Goal: Transaction & Acquisition: Purchase product/service

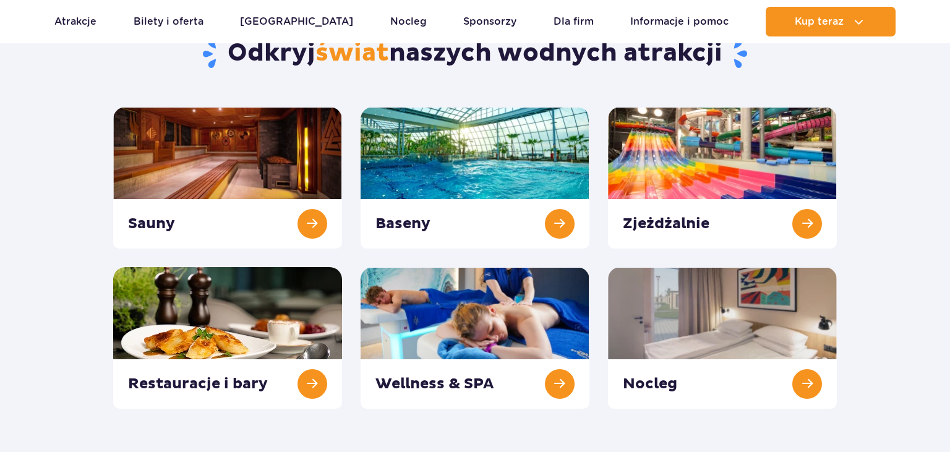
scroll to position [131, 0]
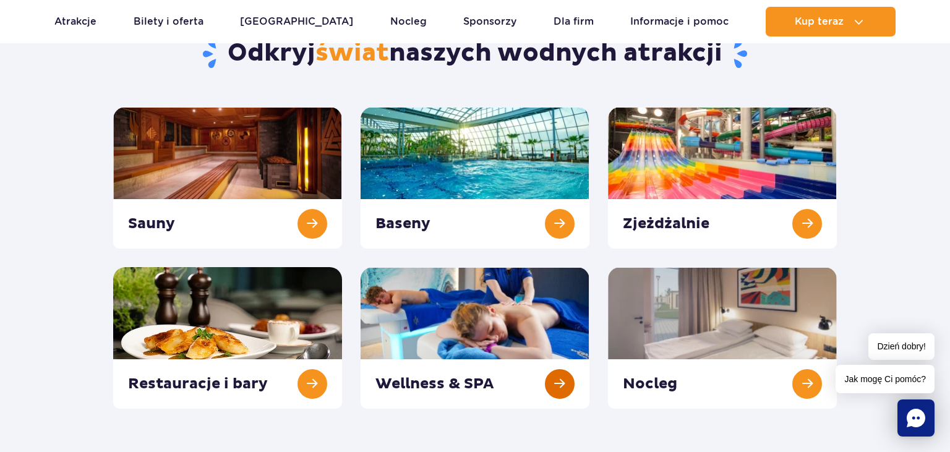
click at [485, 353] on link at bounding box center [475, 338] width 229 height 142
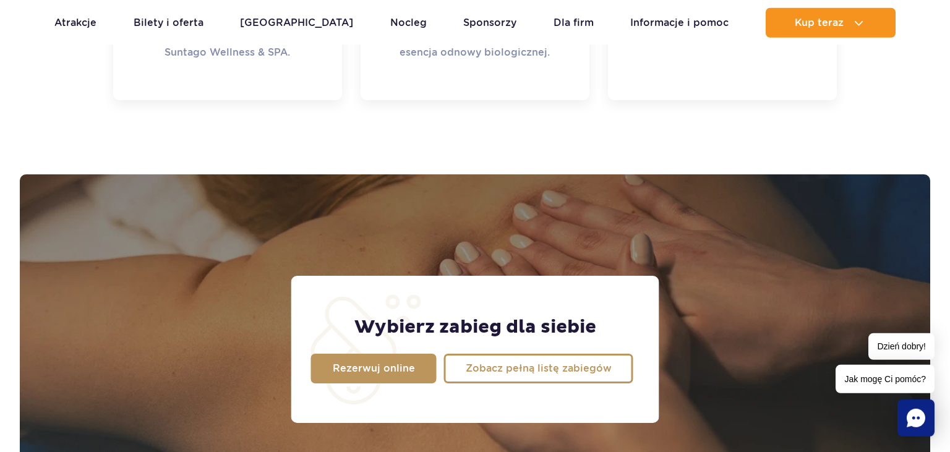
scroll to position [914, 0]
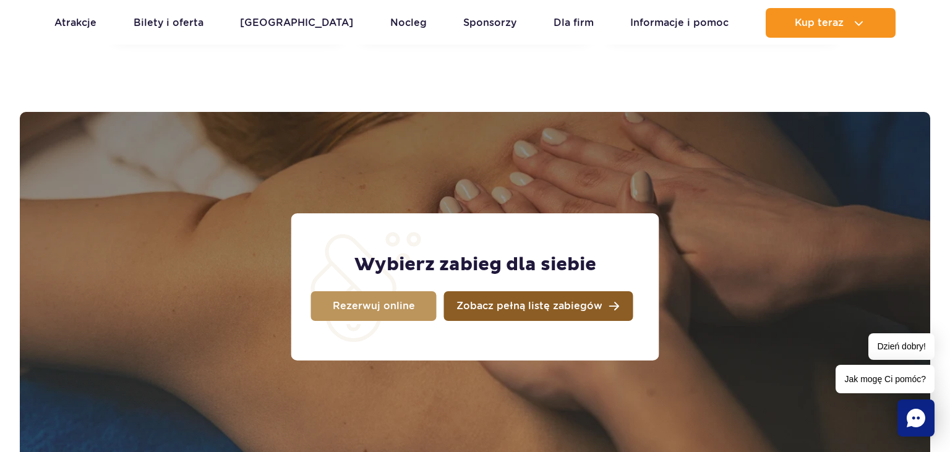
click at [525, 304] on span "Zobacz pełną listę zabiegów" at bounding box center [530, 306] width 146 height 10
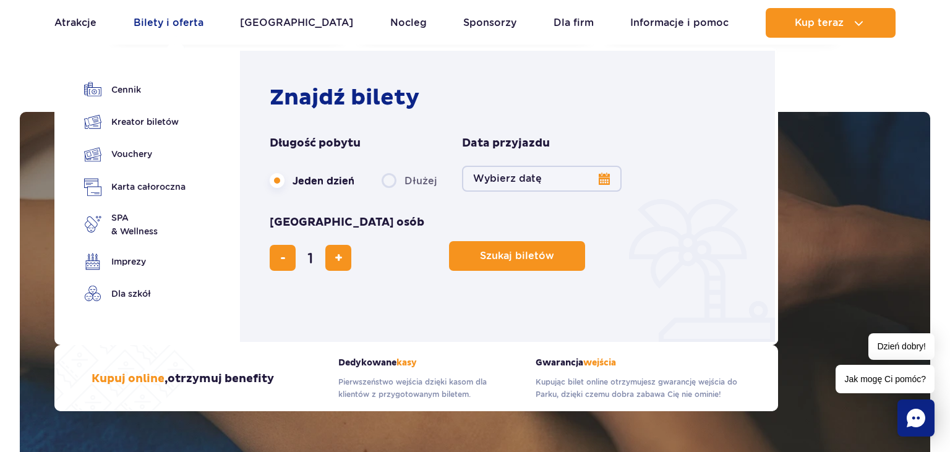
click at [162, 27] on link "Bilety i oferta" at bounding box center [169, 23] width 70 height 30
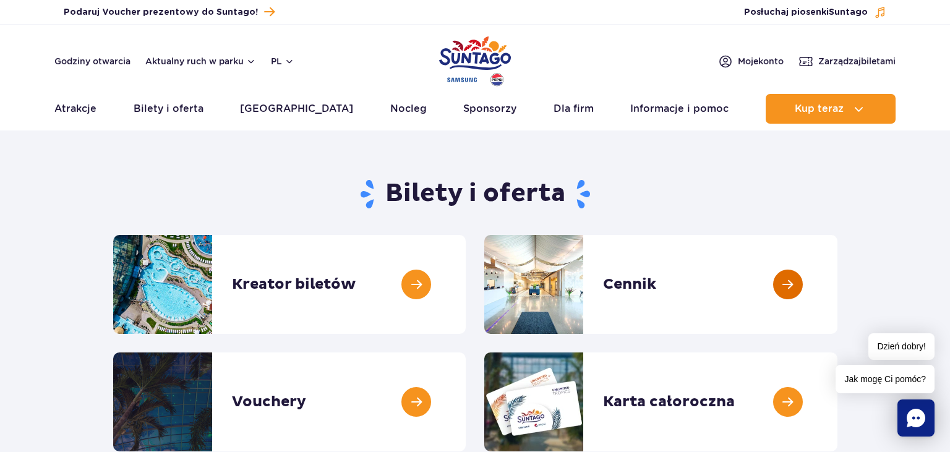
click at [838, 287] on link at bounding box center [838, 284] width 0 height 99
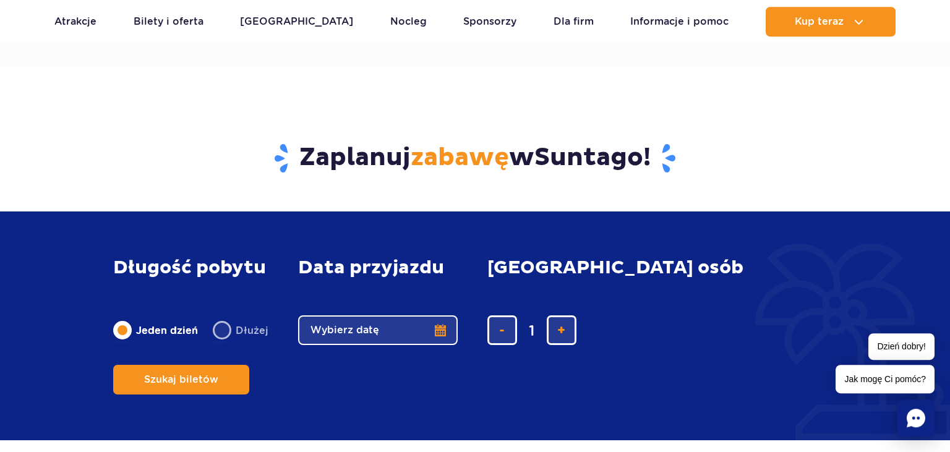
scroll to position [980, 0]
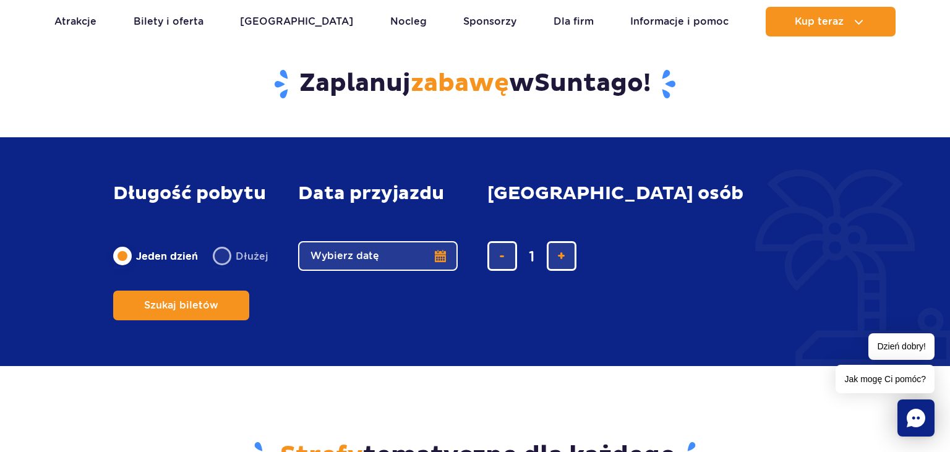
click at [438, 271] on button "Wybierz datę" at bounding box center [378, 256] width 160 height 30
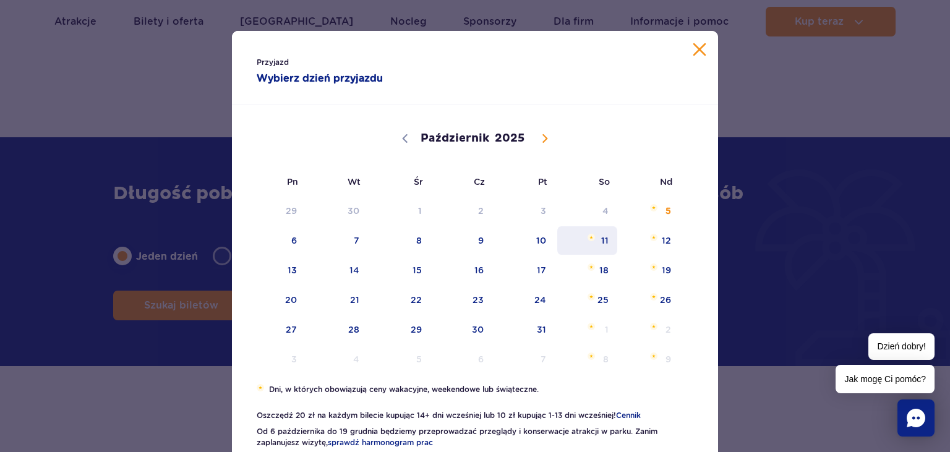
click at [606, 243] on span "11" at bounding box center [587, 240] width 62 height 28
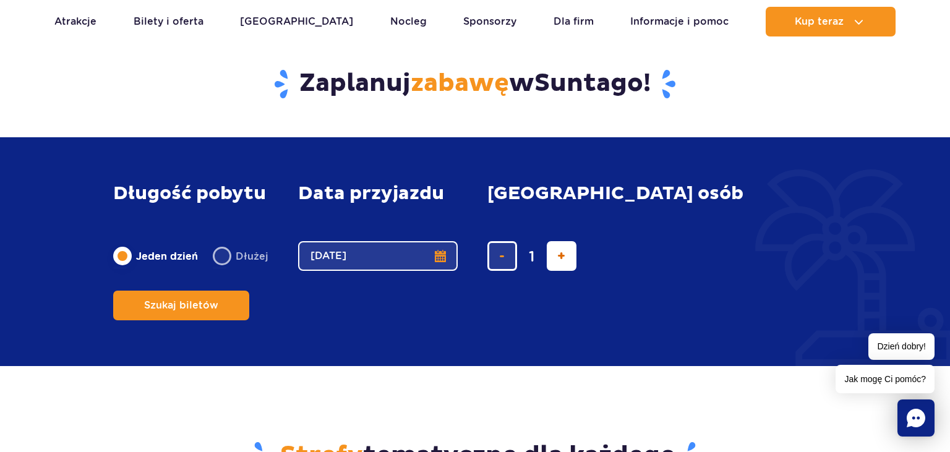
click at [563, 256] on span "dodaj bilet" at bounding box center [561, 256] width 8 height 0
type input "2"
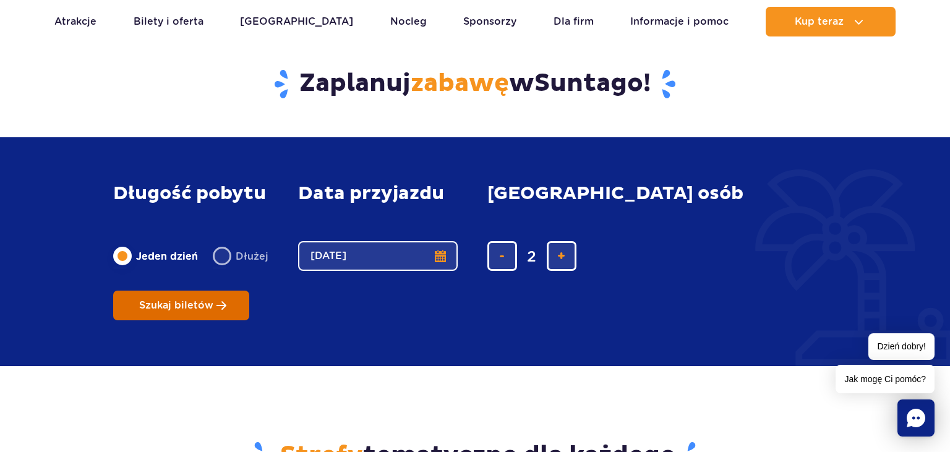
click at [213, 300] on span "Szukaj biletów" at bounding box center [176, 305] width 74 height 11
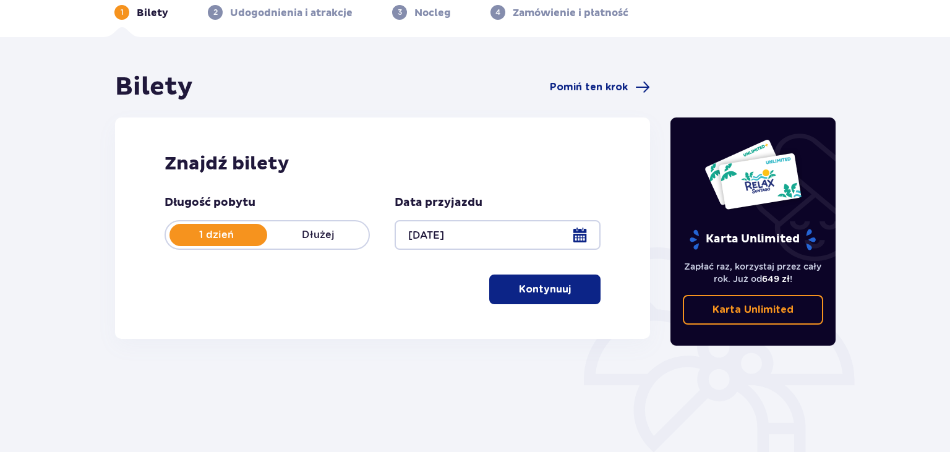
scroll to position [47, 0]
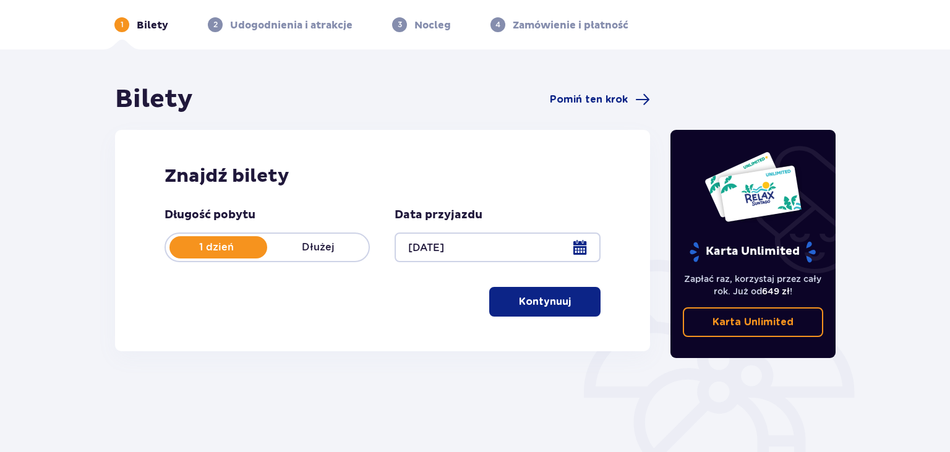
click at [545, 306] on p "Kontynuuj" at bounding box center [545, 302] width 52 height 14
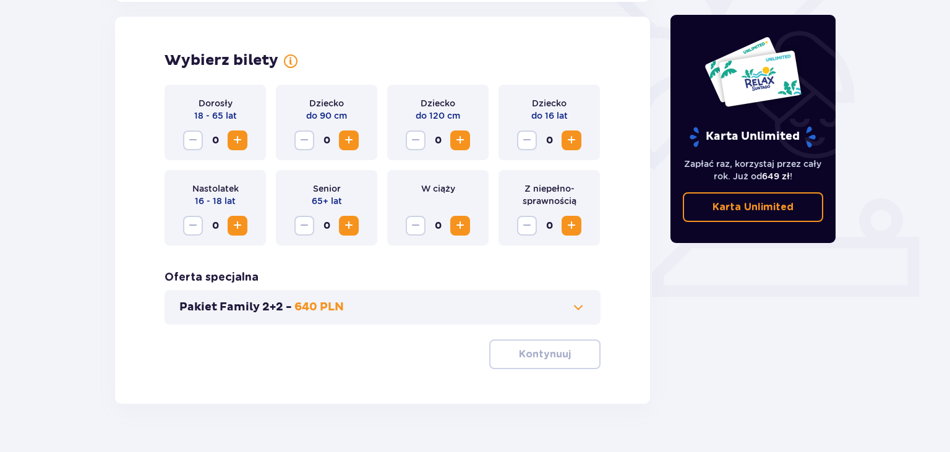
scroll to position [344, 0]
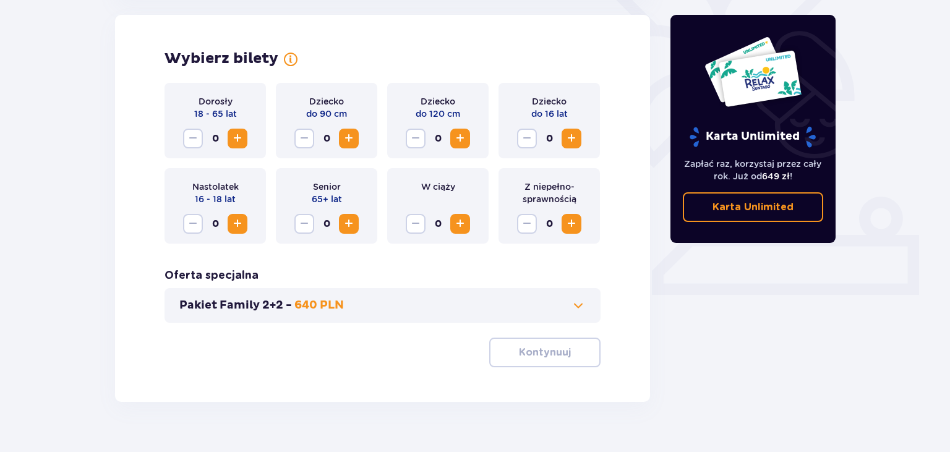
click at [237, 140] on span "Zwiększ" at bounding box center [237, 138] width 15 height 15
click at [533, 359] on p "Kontynuuj" at bounding box center [545, 353] width 52 height 14
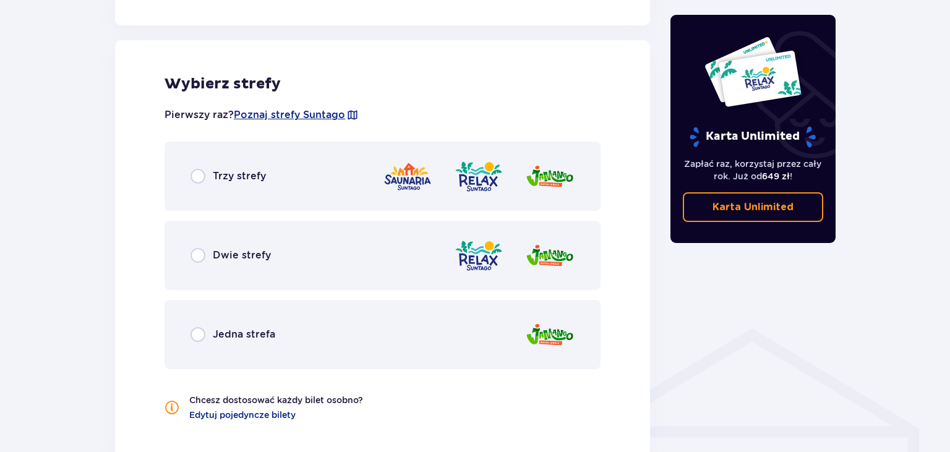
scroll to position [668, 0]
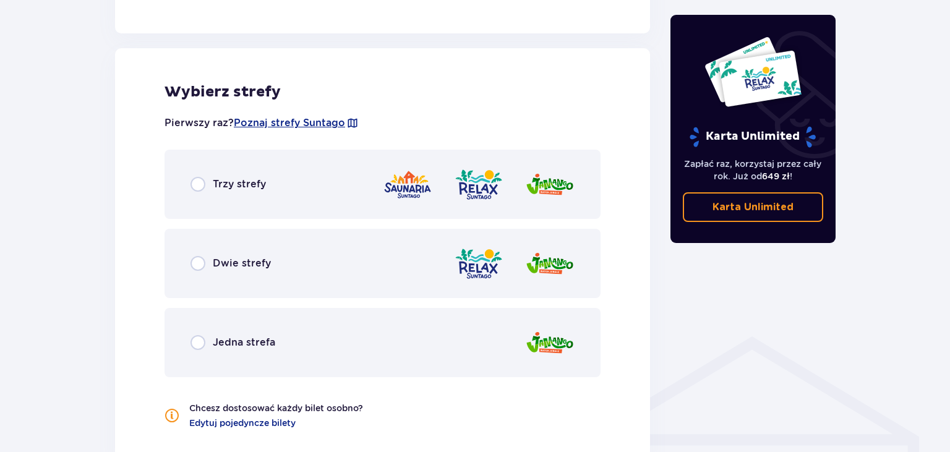
click at [197, 186] on input "radio" at bounding box center [198, 184] width 15 height 15
radio input "true"
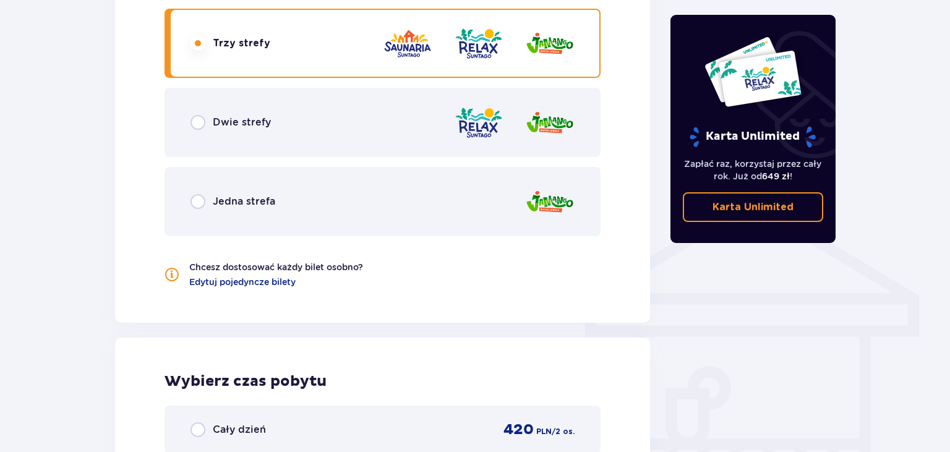
scroll to position [809, 0]
click at [408, 46] on img at bounding box center [407, 44] width 49 height 35
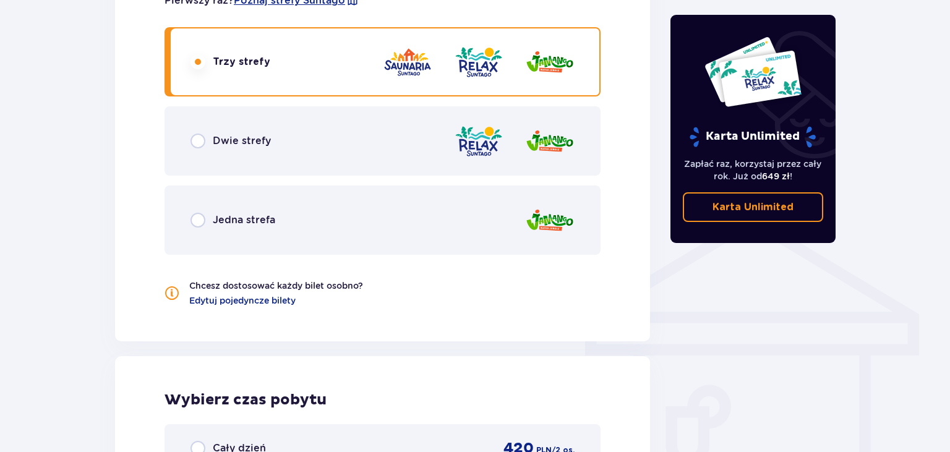
scroll to position [725, 0]
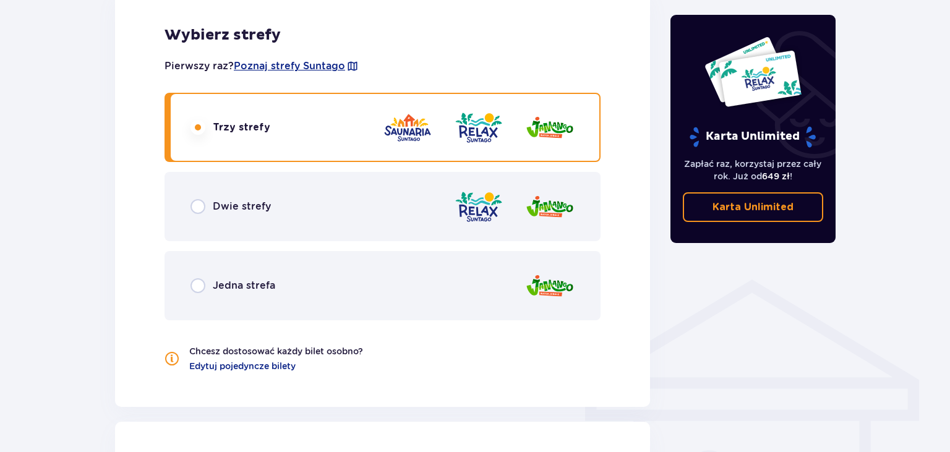
click at [483, 131] on img at bounding box center [478, 127] width 49 height 35
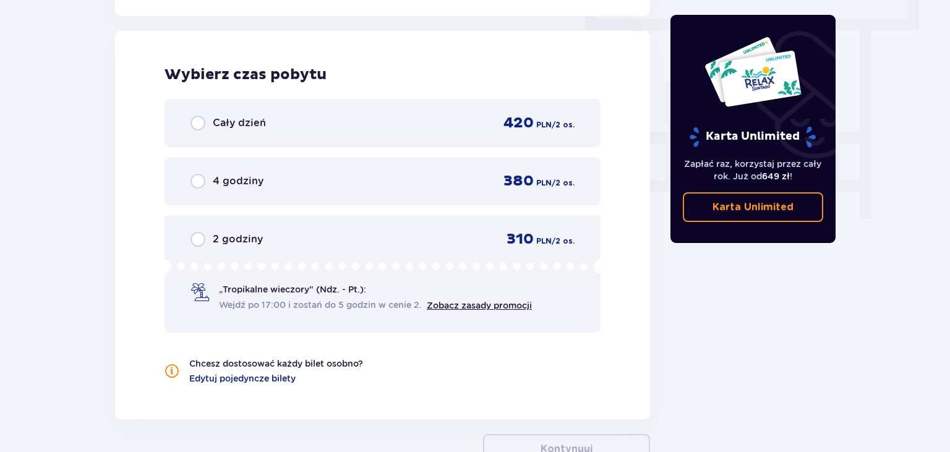
scroll to position [1117, 0]
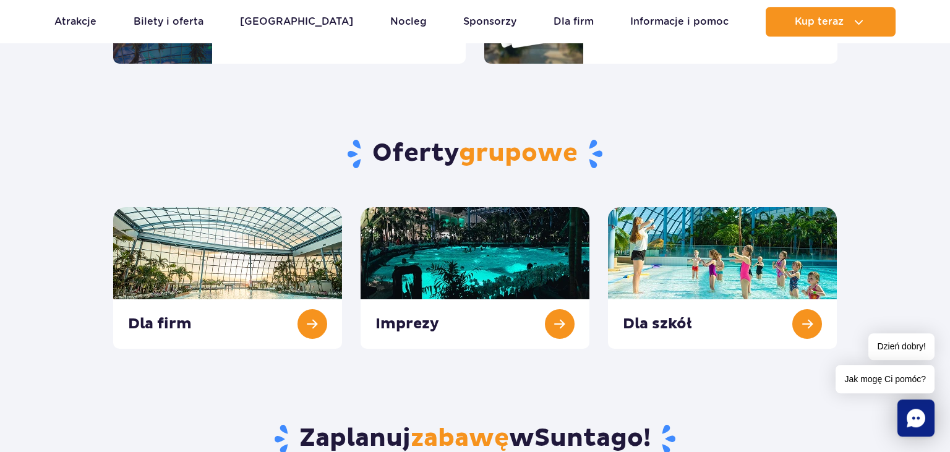
scroll to position [392, 0]
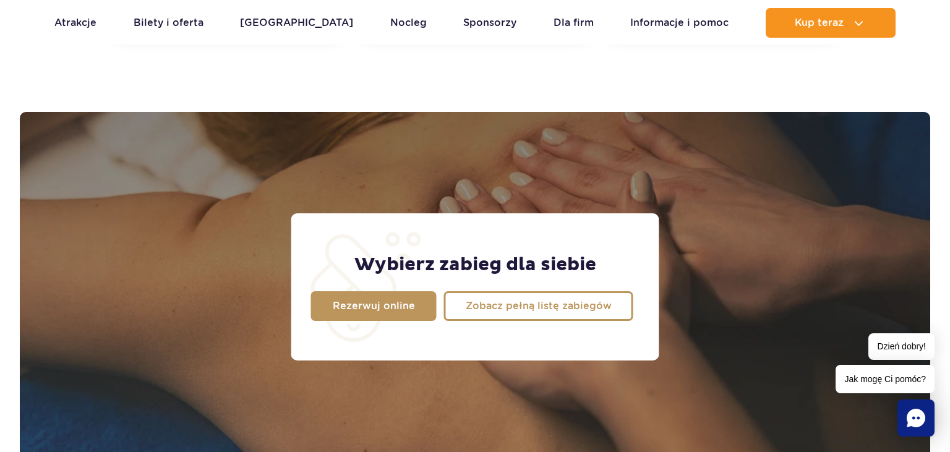
scroll to position [914, 0]
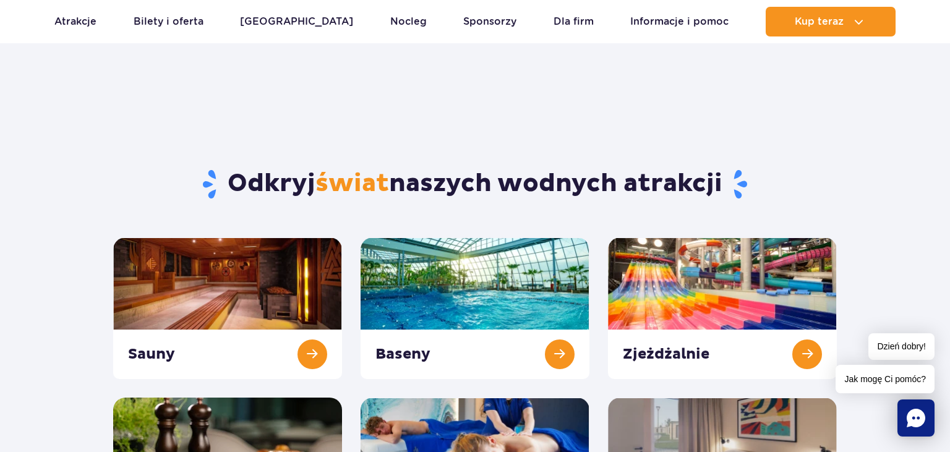
scroll to position [131, 0]
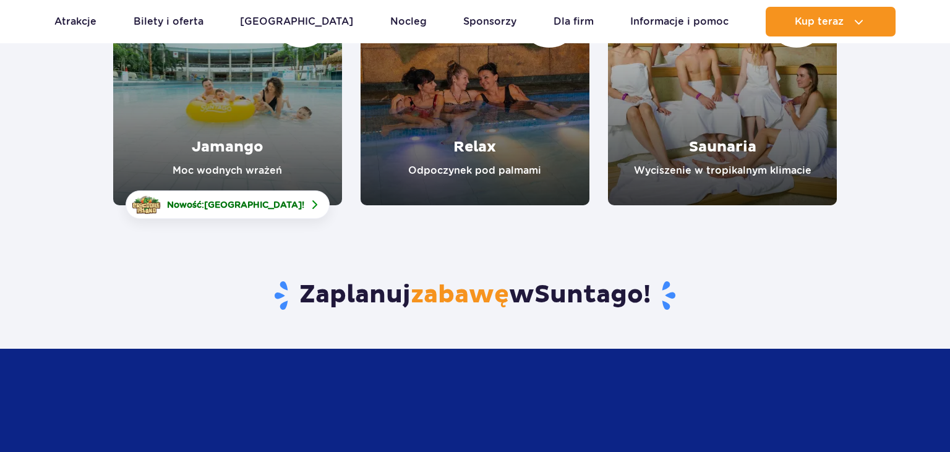
scroll to position [261, 0]
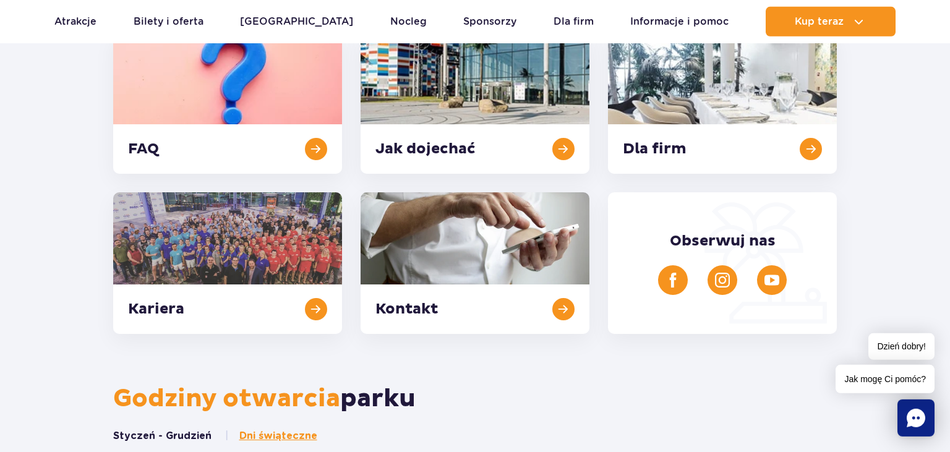
scroll to position [327, 0]
